Goal: Task Accomplishment & Management: Complete application form

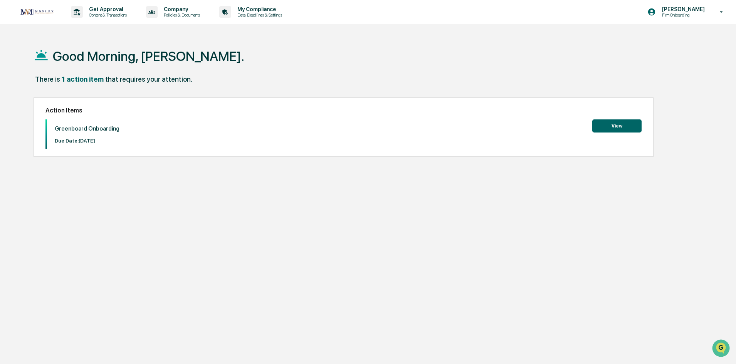
click at [599, 127] on button "View" at bounding box center [616, 125] width 49 height 13
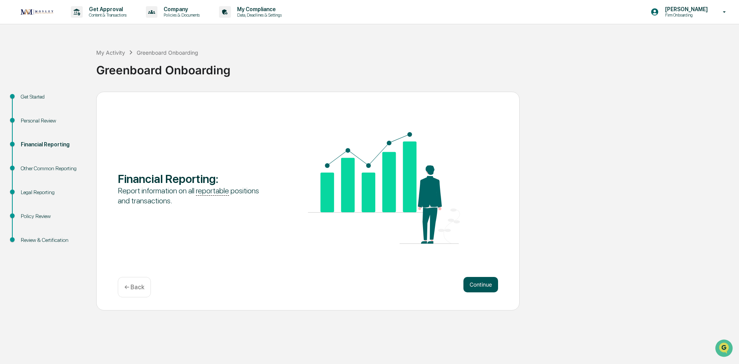
click at [493, 285] on button "Continue" at bounding box center [481, 284] width 35 height 15
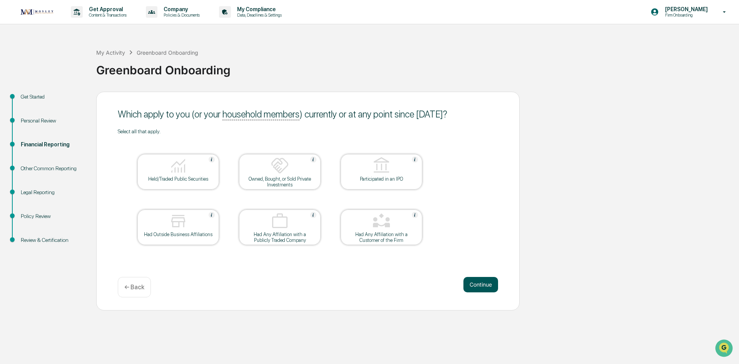
click at [473, 281] on button "Continue" at bounding box center [481, 284] width 35 height 15
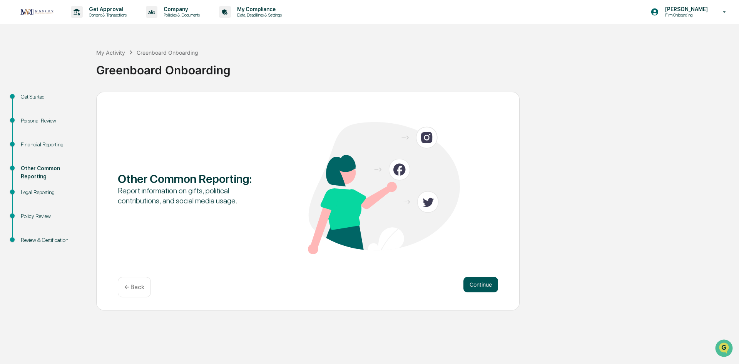
click at [471, 283] on button "Continue" at bounding box center [481, 284] width 35 height 15
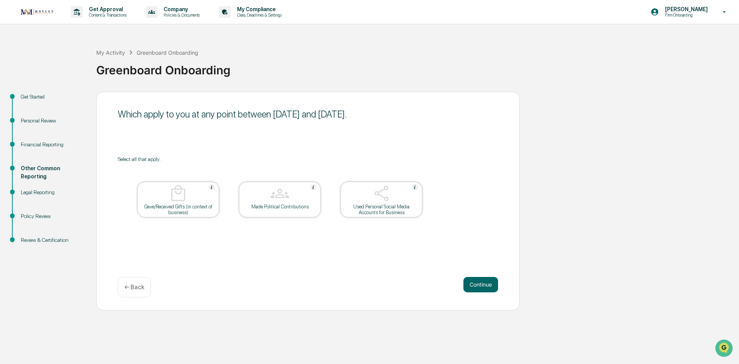
click at [471, 283] on button "Continue" at bounding box center [481, 284] width 35 height 15
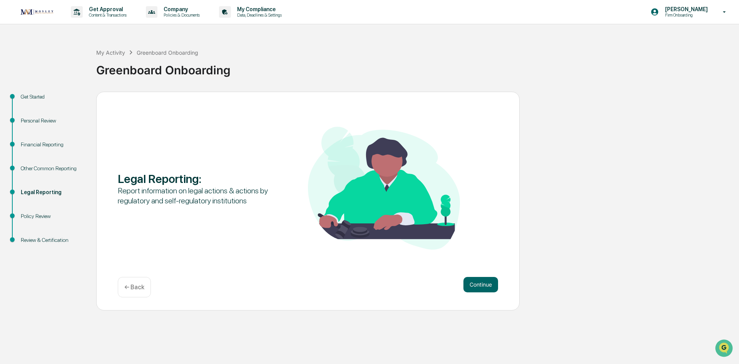
click at [471, 283] on button "Continue" at bounding box center [481, 284] width 35 height 15
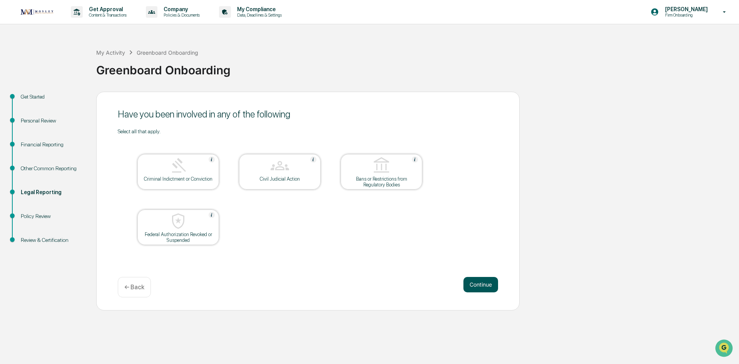
click at [479, 280] on button "Continue" at bounding box center [481, 284] width 35 height 15
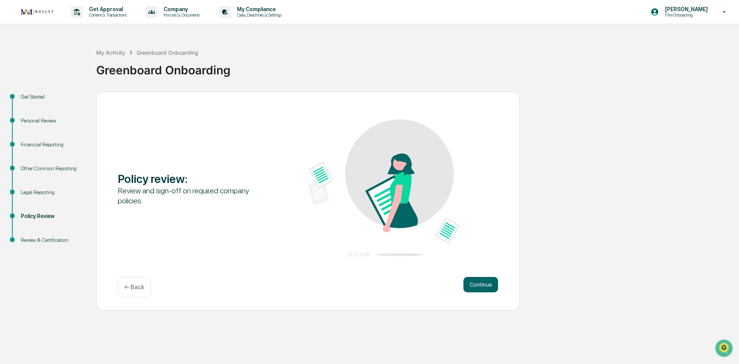
click at [479, 280] on button "Continue" at bounding box center [481, 284] width 35 height 15
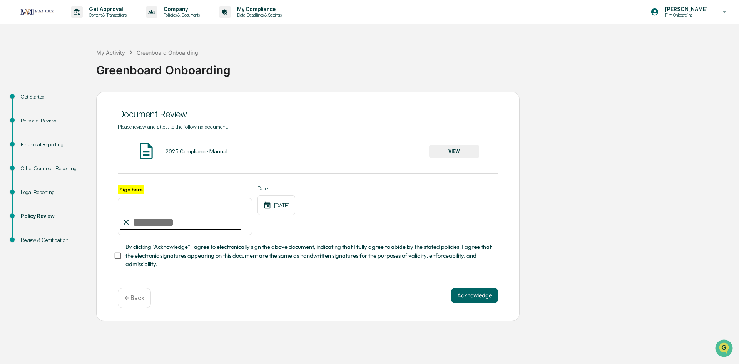
click at [157, 223] on input "Sign here" at bounding box center [185, 216] width 134 height 37
type input "**********"
click at [472, 300] on button "Acknowledge" at bounding box center [474, 295] width 47 height 15
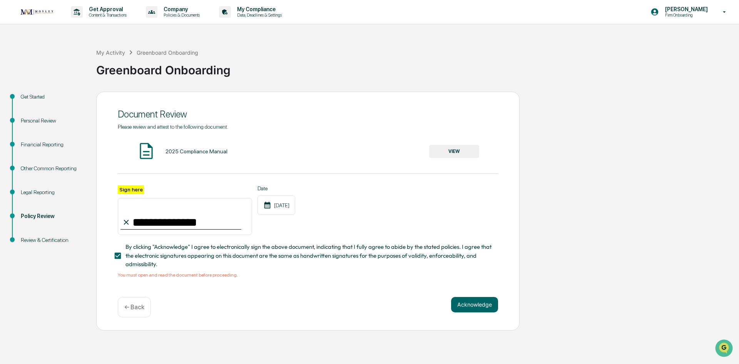
click at [148, 144] on img at bounding box center [146, 150] width 19 height 19
click at [192, 149] on div "2025 Compliance Manual" at bounding box center [197, 151] width 62 height 6
click at [461, 152] on button "VIEW" at bounding box center [454, 151] width 50 height 13
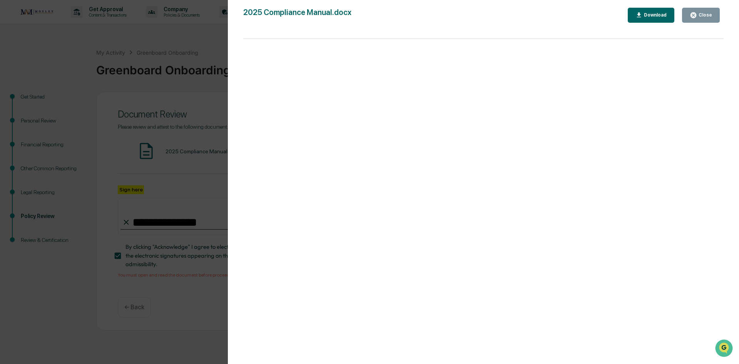
click at [655, 2] on div "Version History [DATE] 04:27 PM [PERSON_NAME] 2025 Compliance Manual.docx Close…" at bounding box center [483, 189] width 511 height 379
click at [653, 8] on div "Version History [DATE] 04:27 PM [PERSON_NAME] 2025 Compliance Manual.docx Close…" at bounding box center [483, 189] width 511 height 379
click at [653, 14] on div "Download" at bounding box center [655, 14] width 24 height 5
click at [707, 16] on div "Close" at bounding box center [704, 14] width 15 height 5
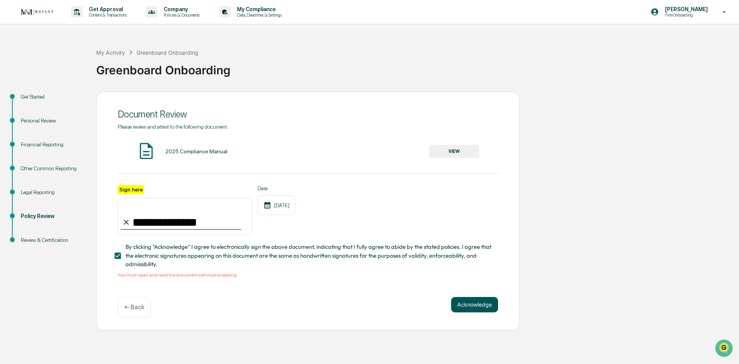
click at [482, 302] on button "Acknowledge" at bounding box center [474, 304] width 47 height 15
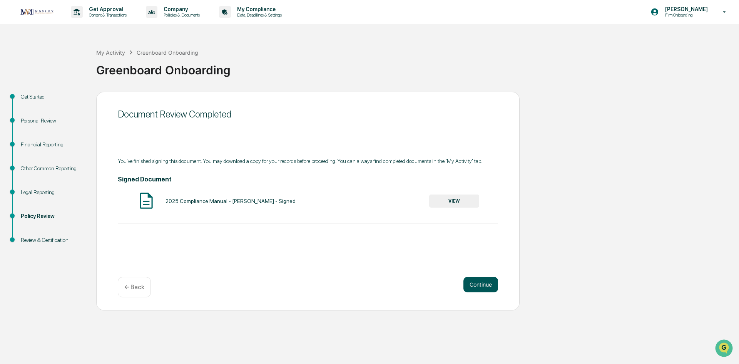
click at [473, 285] on button "Continue" at bounding box center [481, 284] width 35 height 15
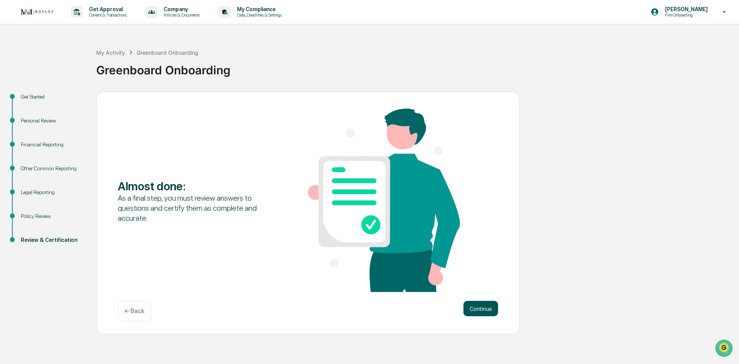
click at [478, 311] on button "Continue" at bounding box center [481, 308] width 35 height 15
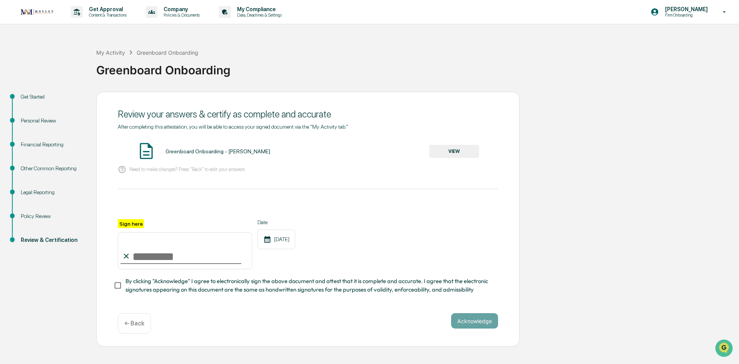
click at [468, 150] on button "VIEW" at bounding box center [454, 151] width 50 height 13
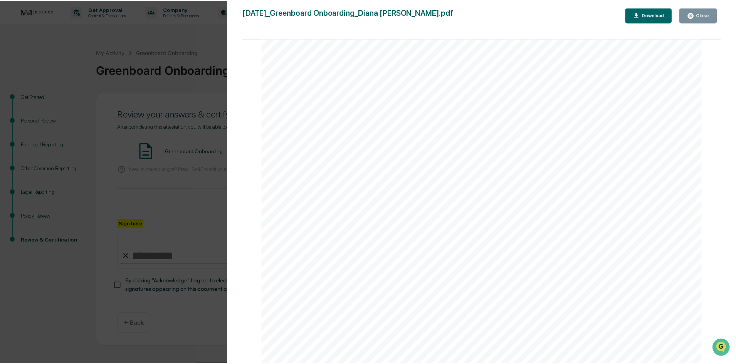
scroll to position [1078, 0]
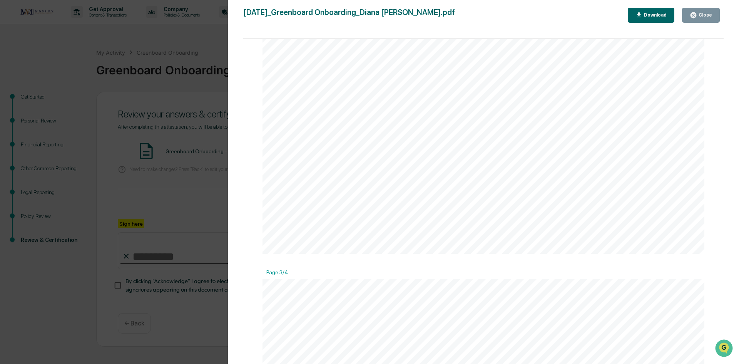
click at [659, 18] on div "Download" at bounding box center [652, 15] width 32 height 7
click at [706, 13] on div "Close" at bounding box center [704, 14] width 15 height 5
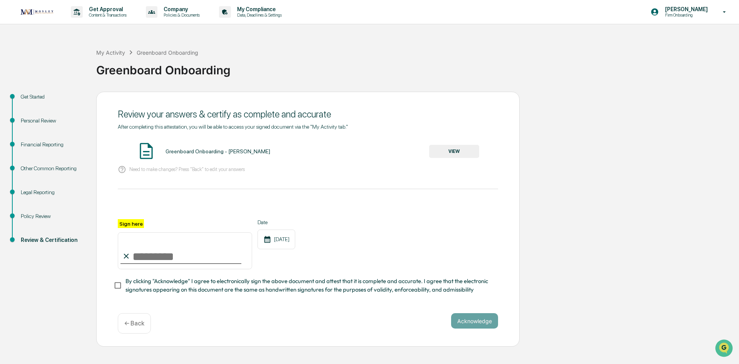
click at [198, 254] on input "Sign here" at bounding box center [185, 250] width 134 height 37
type input "**********"
click at [469, 316] on button "Acknowledge" at bounding box center [474, 320] width 47 height 15
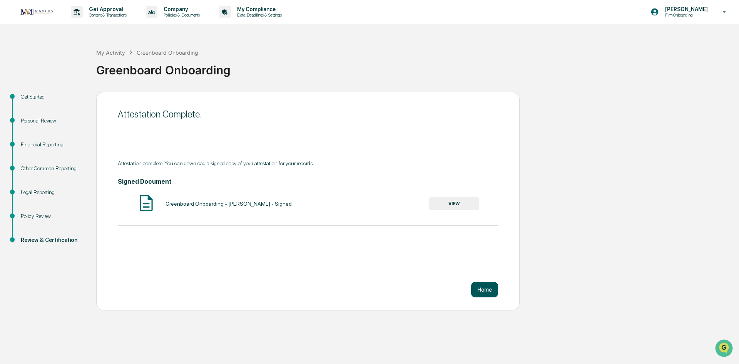
click at [483, 290] on button "Home" at bounding box center [484, 289] width 27 height 15
